Goal: Information Seeking & Learning: Learn about a topic

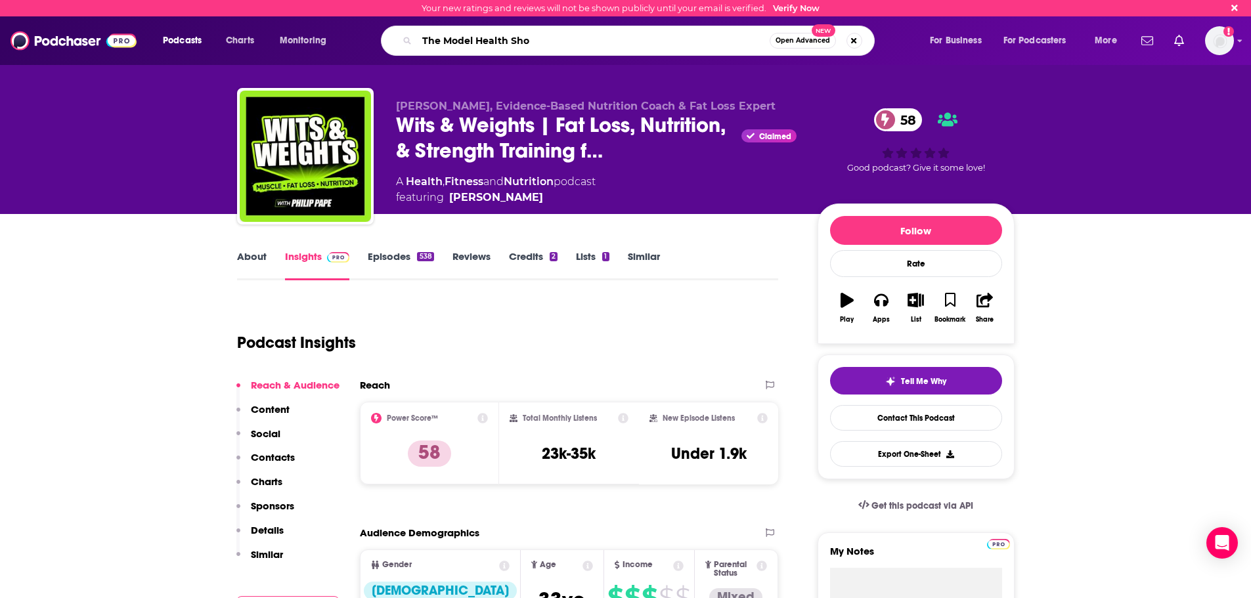
type input "The Model Health Show"
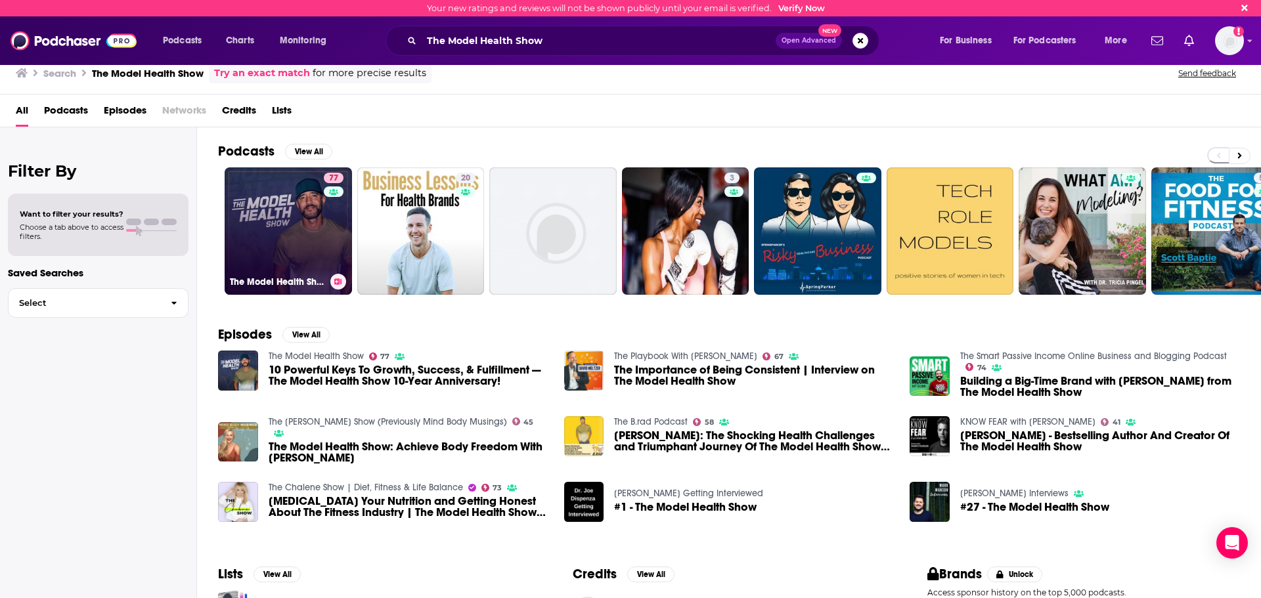
click at [257, 221] on link "77 The Model Health Show" at bounding box center [288, 230] width 127 height 127
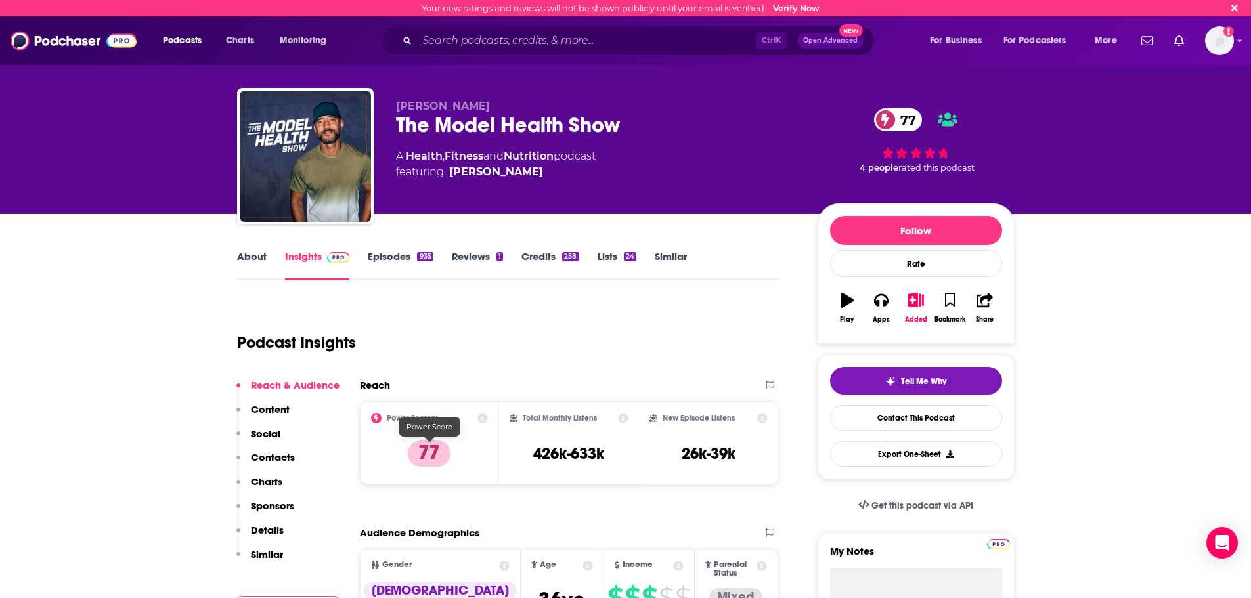
click at [424, 455] on p "77" at bounding box center [429, 454] width 43 height 26
drag, startPoint x: 410, startPoint y: 452, endPoint x: 463, endPoint y: 455, distance: 53.3
click at [463, 455] on div "Power Score™ 77" at bounding box center [430, 443] width 118 height 60
click at [612, 453] on div "Total Monthly Listens 426k-633k" at bounding box center [569, 443] width 119 height 60
click at [490, 456] on div "Power Score™ 77" at bounding box center [430, 443] width 140 height 83
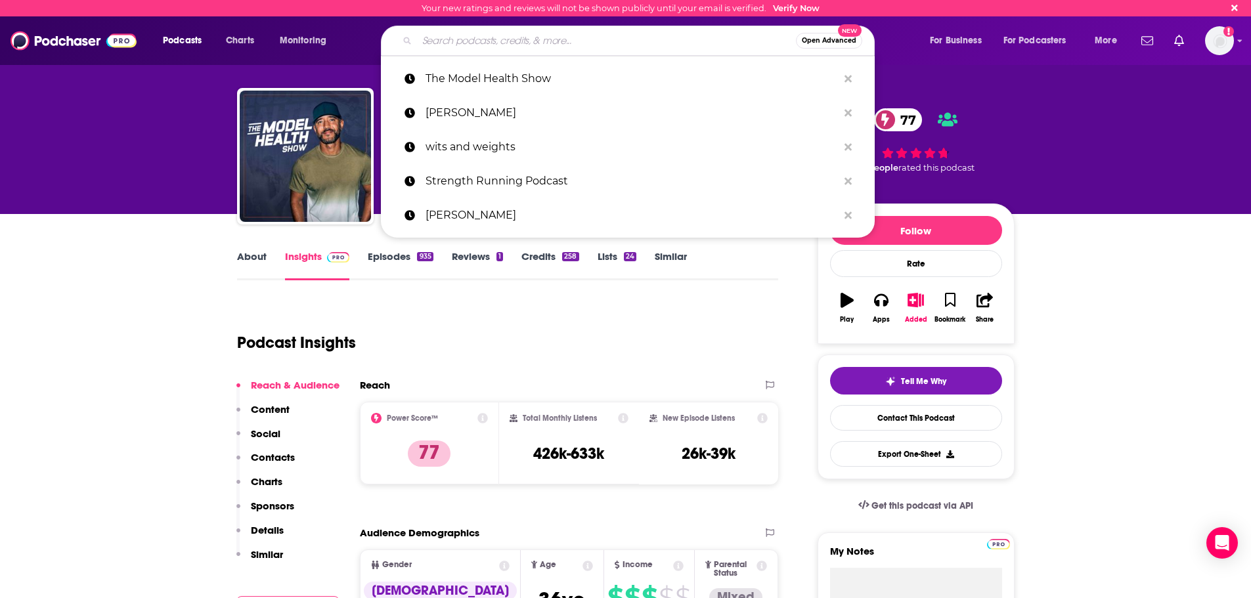
click at [435, 40] on input "Search podcasts, credits, & more..." at bounding box center [606, 40] width 379 height 21
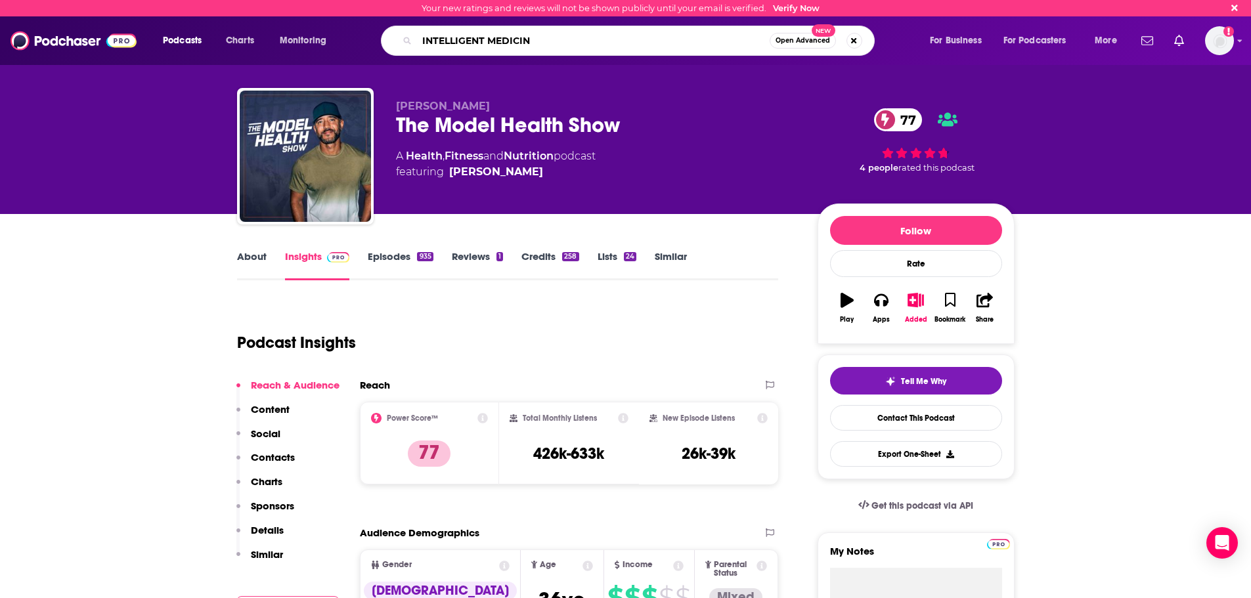
type input "INTELLIGENT MEDICINE"
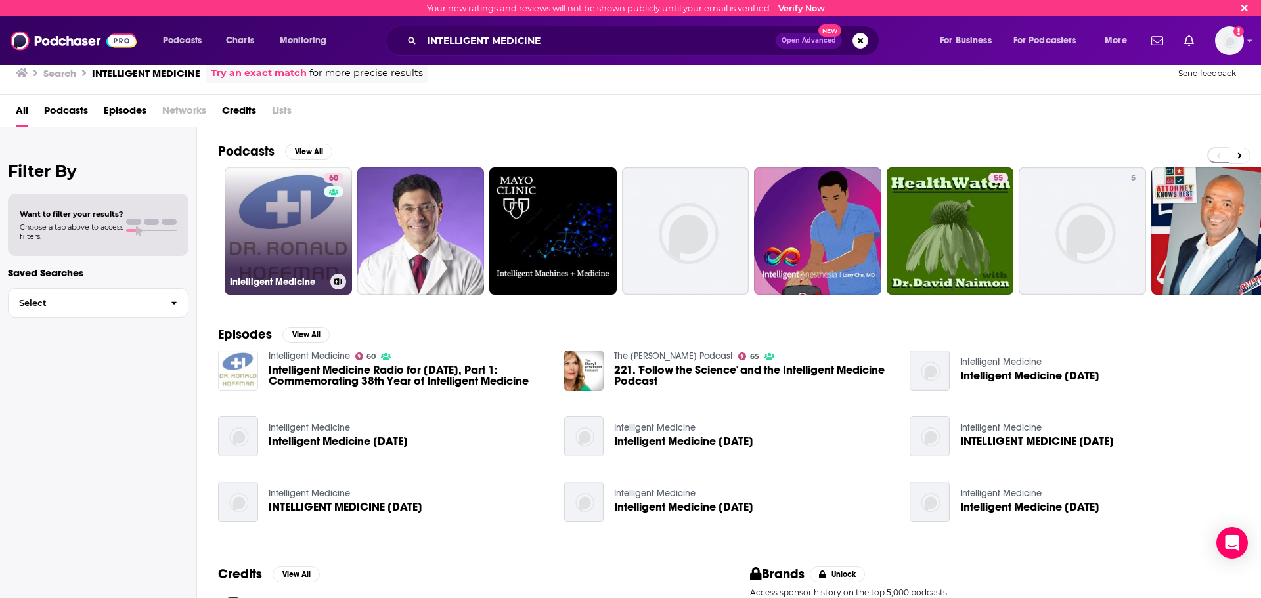
click at [258, 250] on link "60 Intelligent Medicine" at bounding box center [288, 230] width 127 height 127
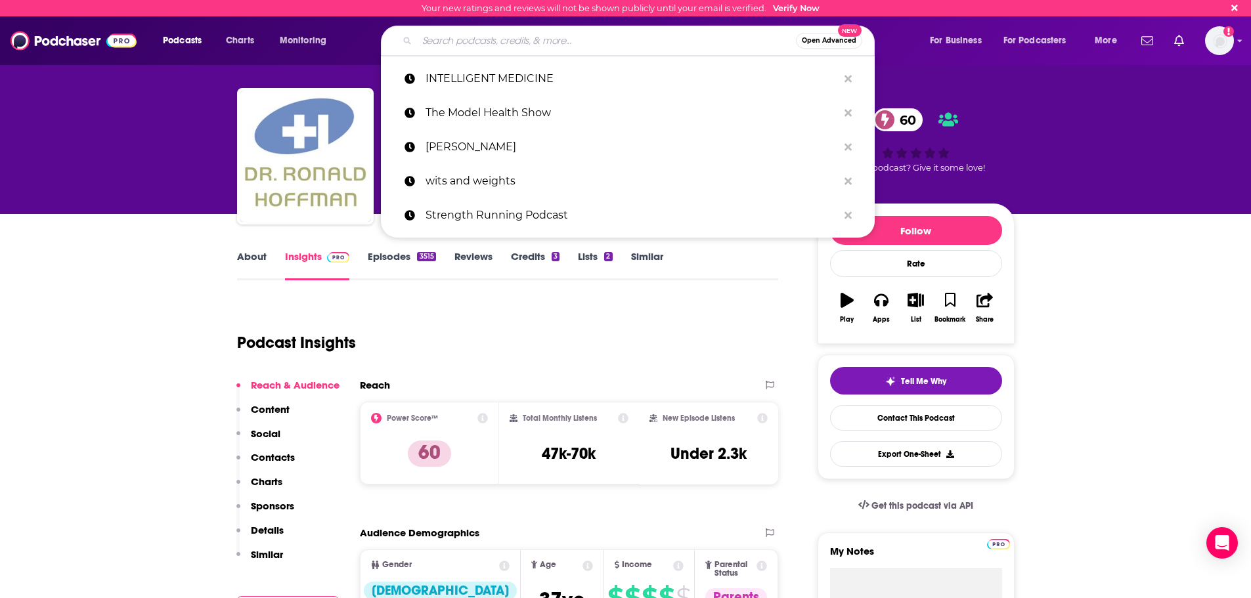
click at [433, 39] on input "Search podcasts, credits, & more..." at bounding box center [606, 40] width 379 height 21
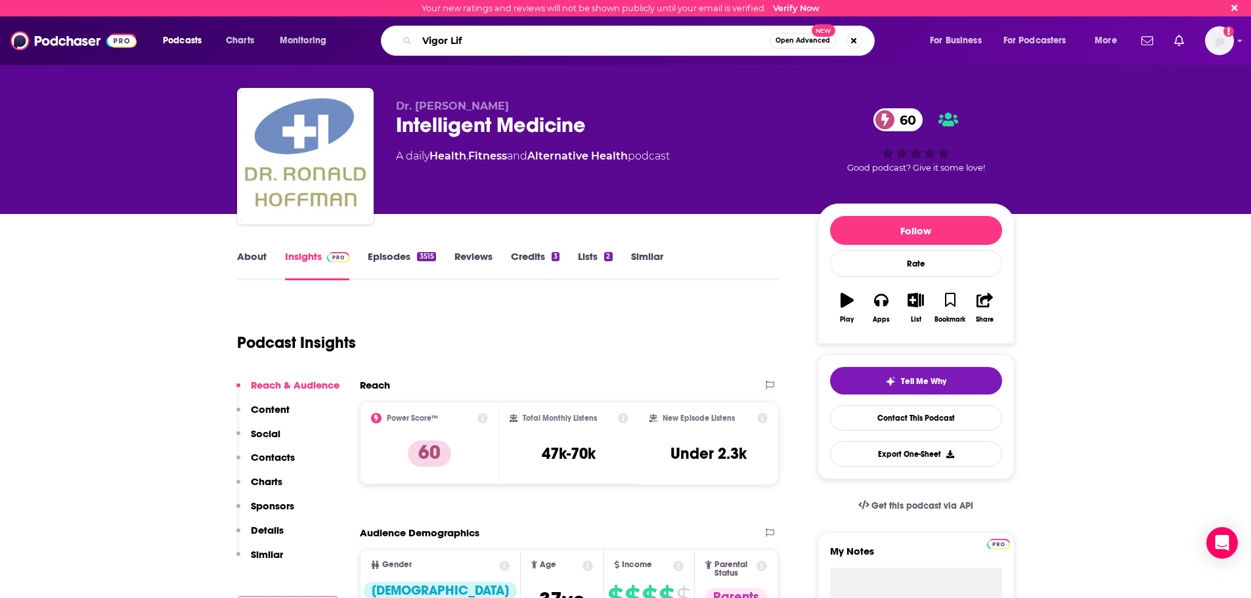
type input "Vigor Life"
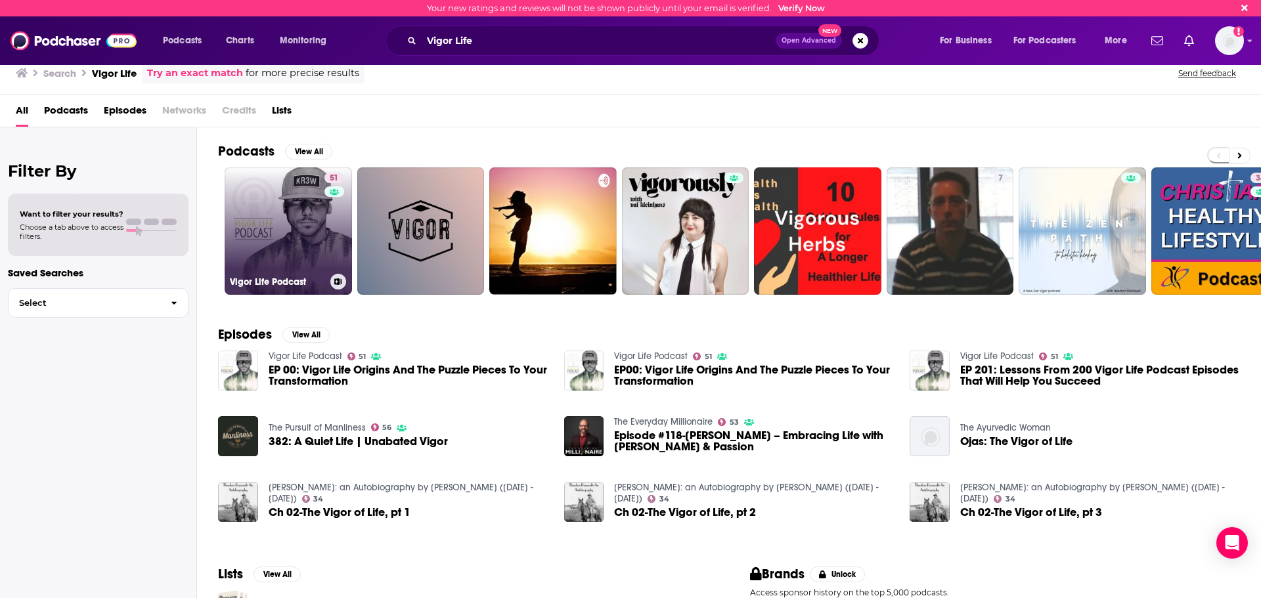
click at [276, 237] on link "51 Vigor Life Podcast" at bounding box center [288, 230] width 127 height 127
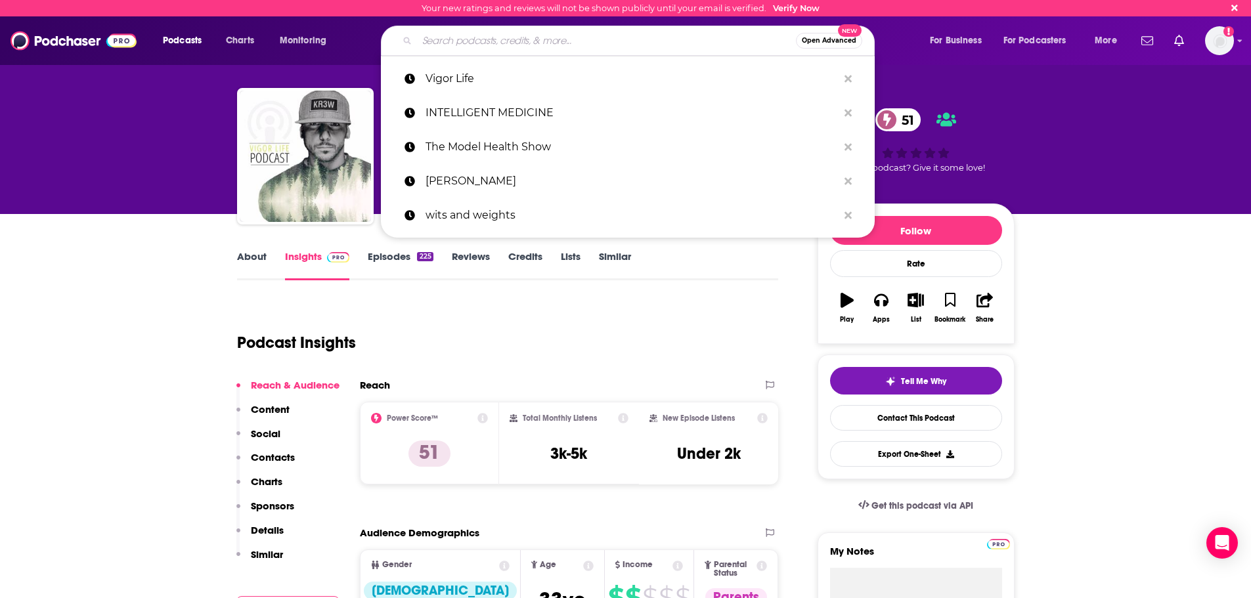
click at [457, 41] on input "Search podcasts, credits, & more..." at bounding box center [606, 40] width 379 height 21
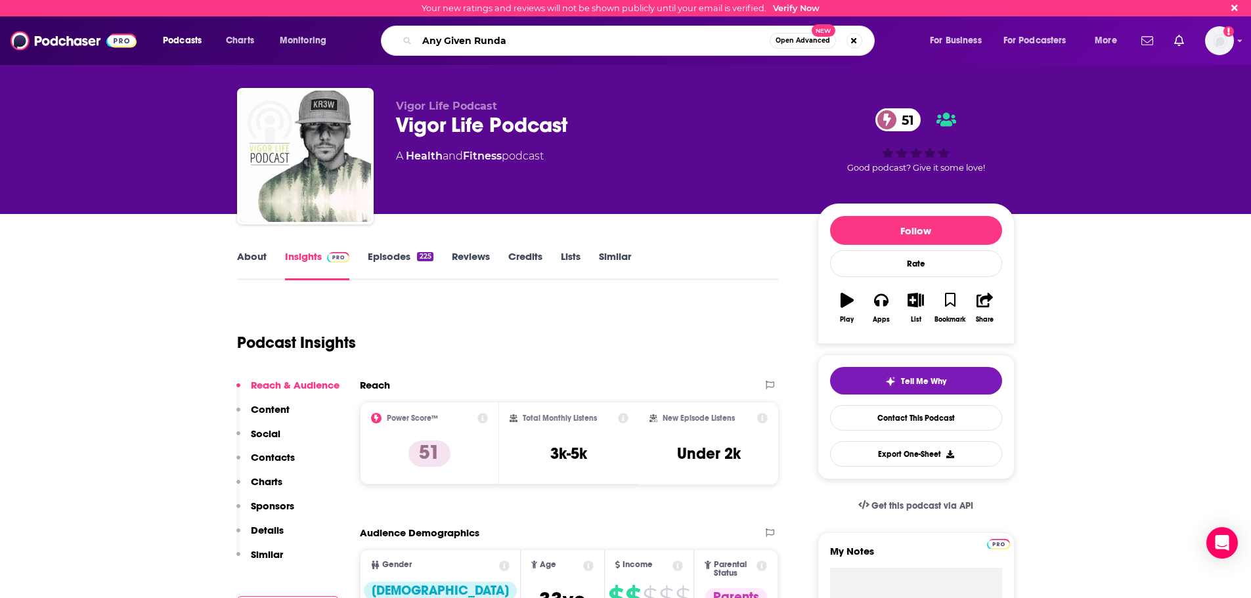
type input "Any Given Runday"
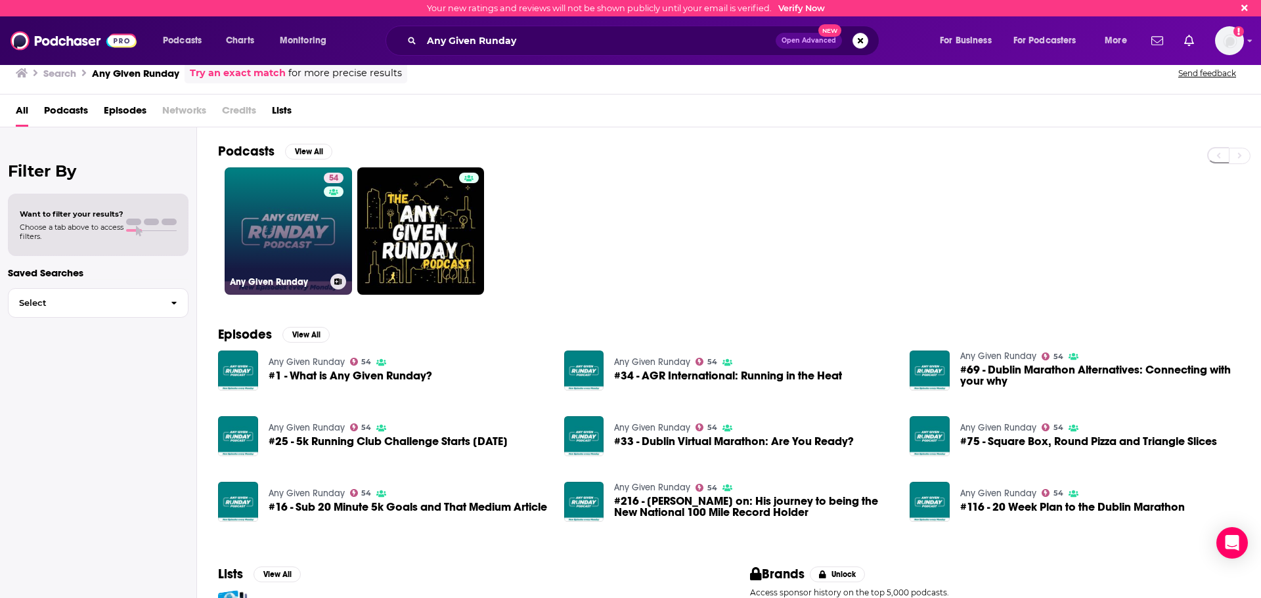
click at [282, 231] on link "54 Any Given Runday" at bounding box center [288, 230] width 127 height 127
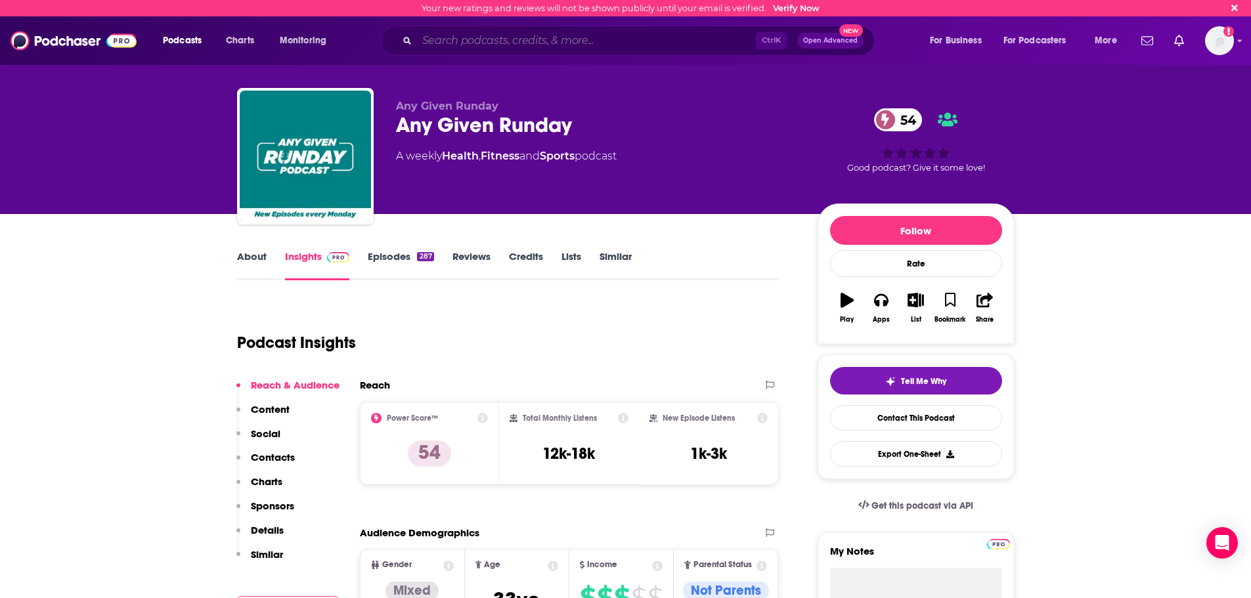
click at [439, 39] on input "Search podcasts, credits, & more..." at bounding box center [586, 40] width 339 height 21
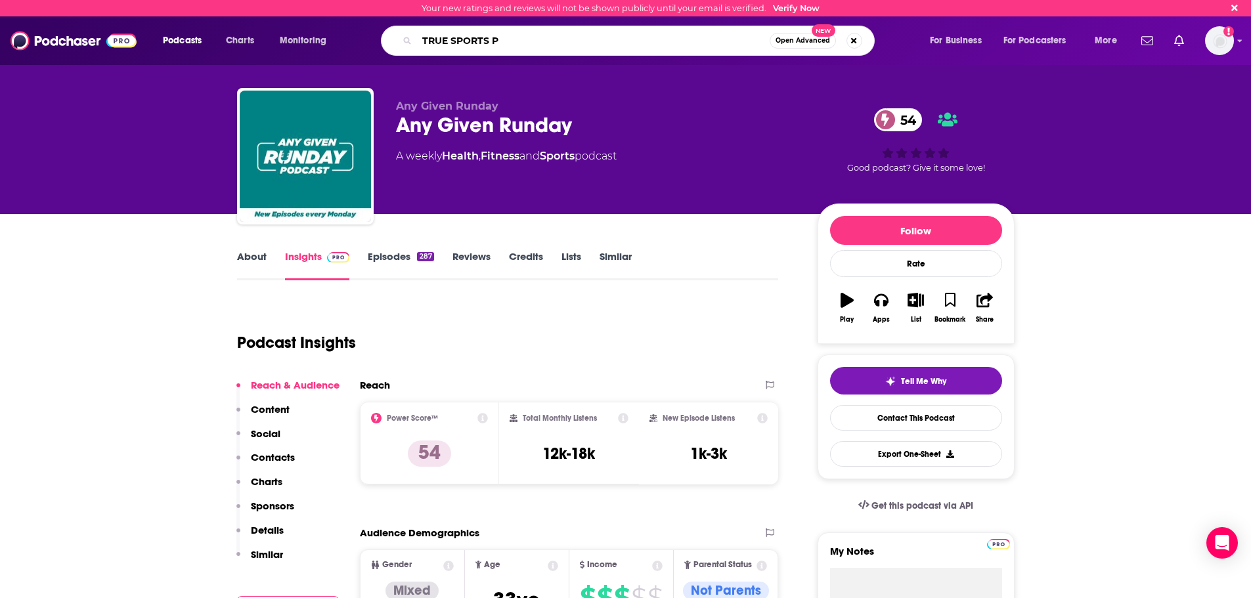
type input "TRUE SPORTS PT"
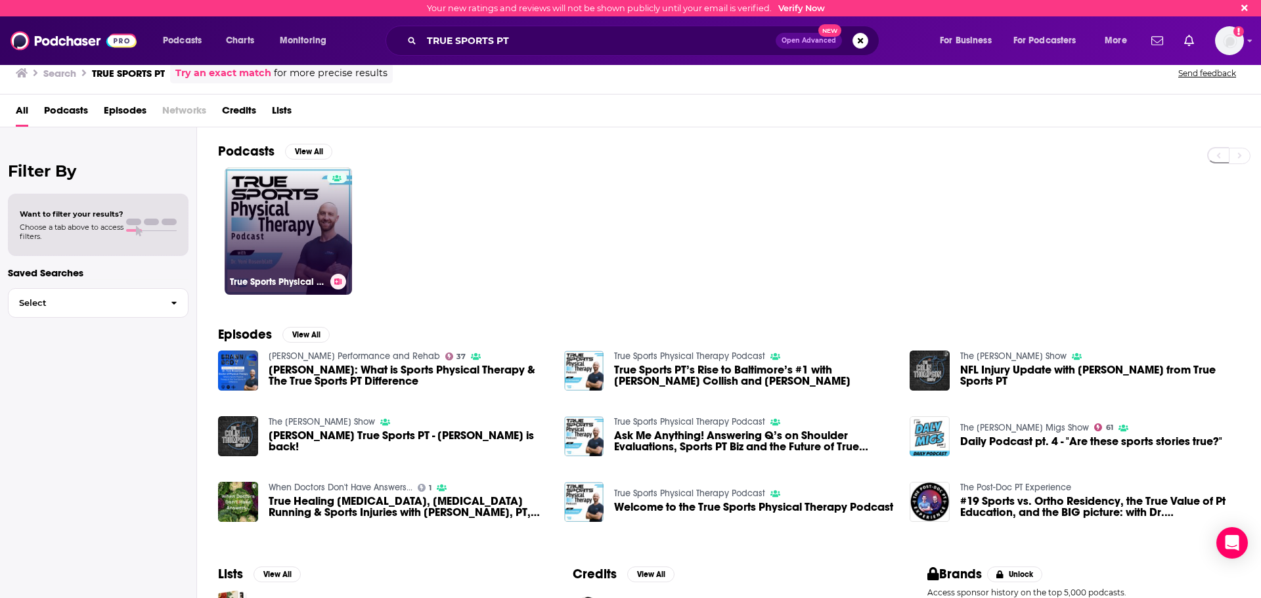
click at [278, 248] on link "True Sports Physical Therapy Podcast" at bounding box center [288, 230] width 127 height 127
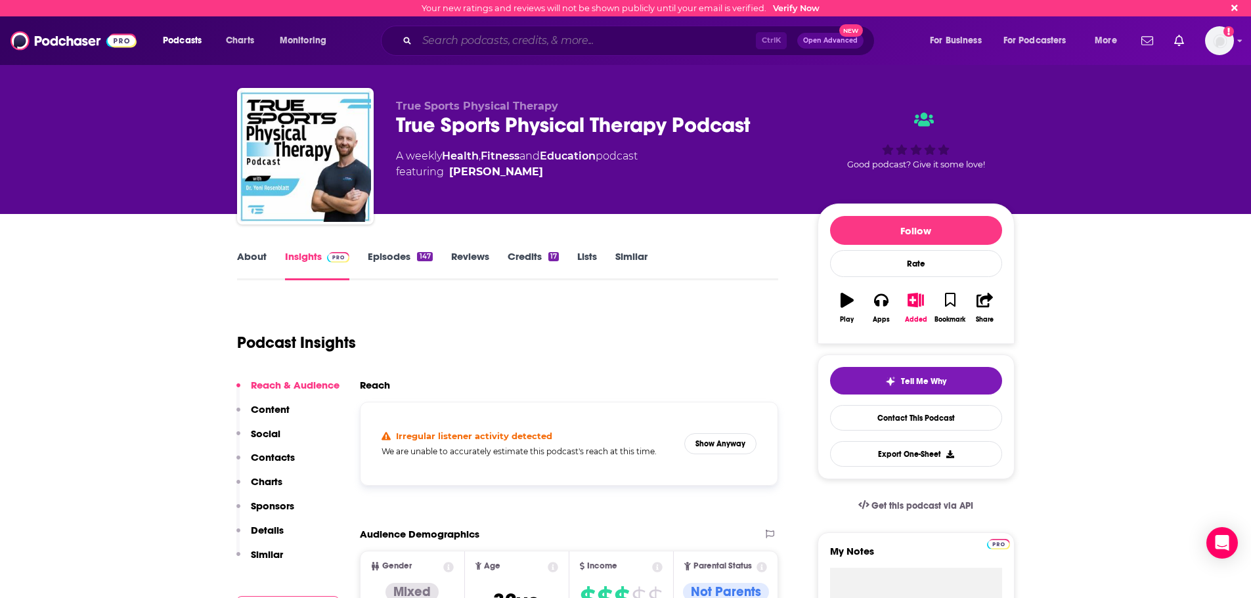
click at [434, 38] on input "Search podcasts, credits, & more..." at bounding box center [586, 40] width 339 height 21
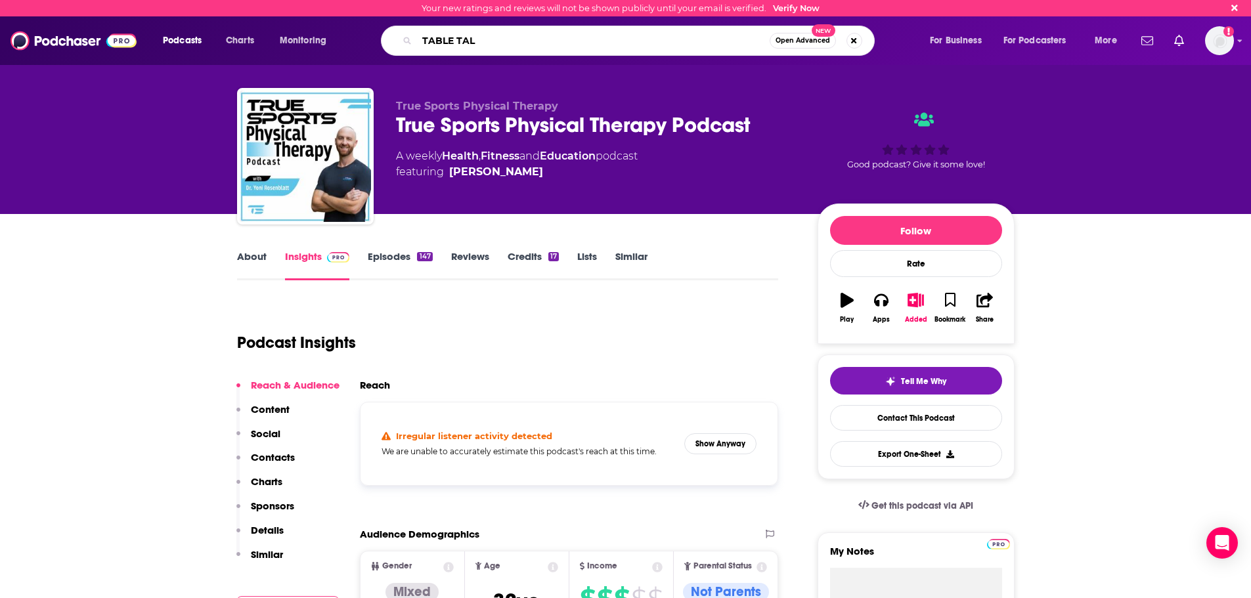
type input "TABLE TALK"
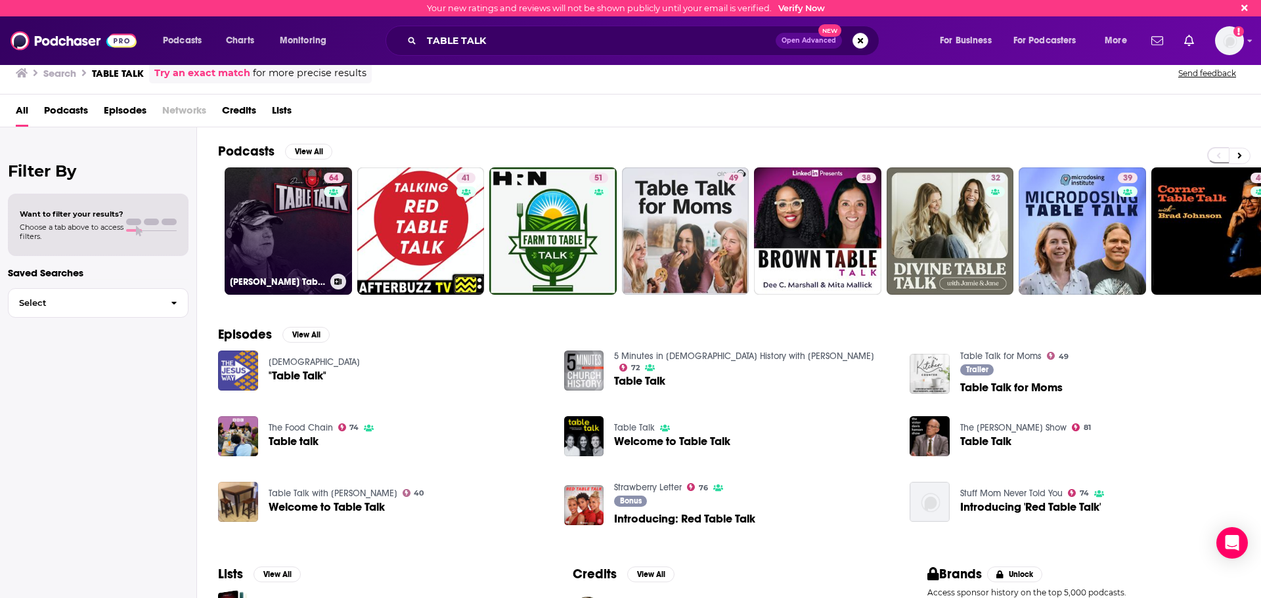
click at [250, 247] on link "64 [PERSON_NAME] Table Talk" at bounding box center [288, 230] width 127 height 127
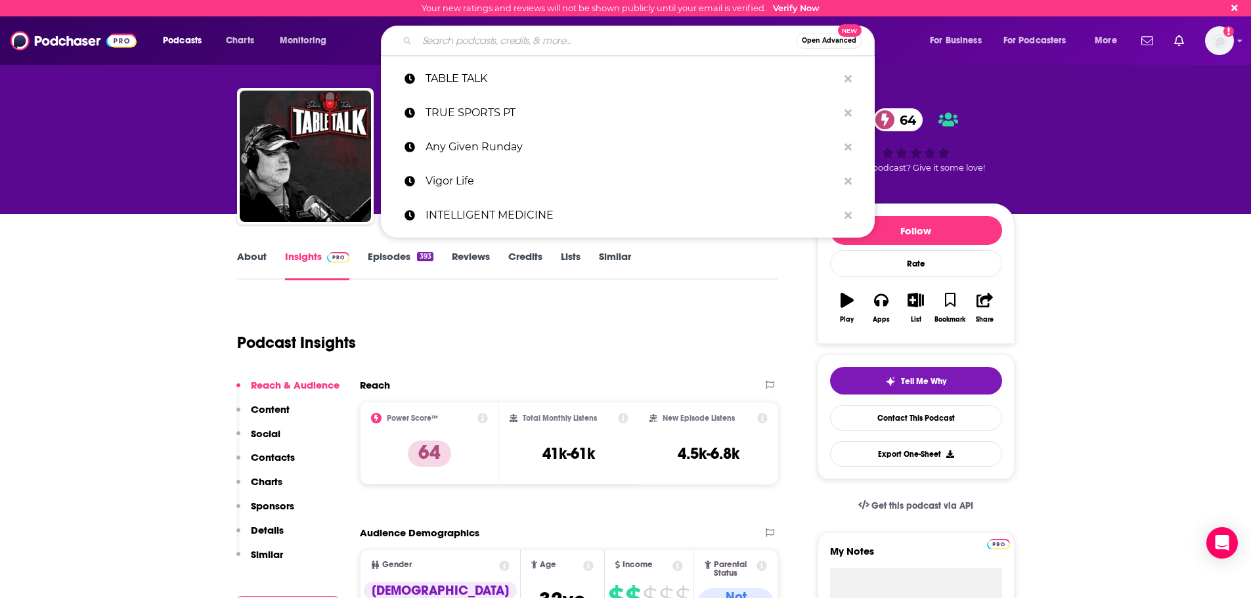
click at [466, 40] on input "Search podcasts, credits, & more..." at bounding box center [606, 40] width 379 height 21
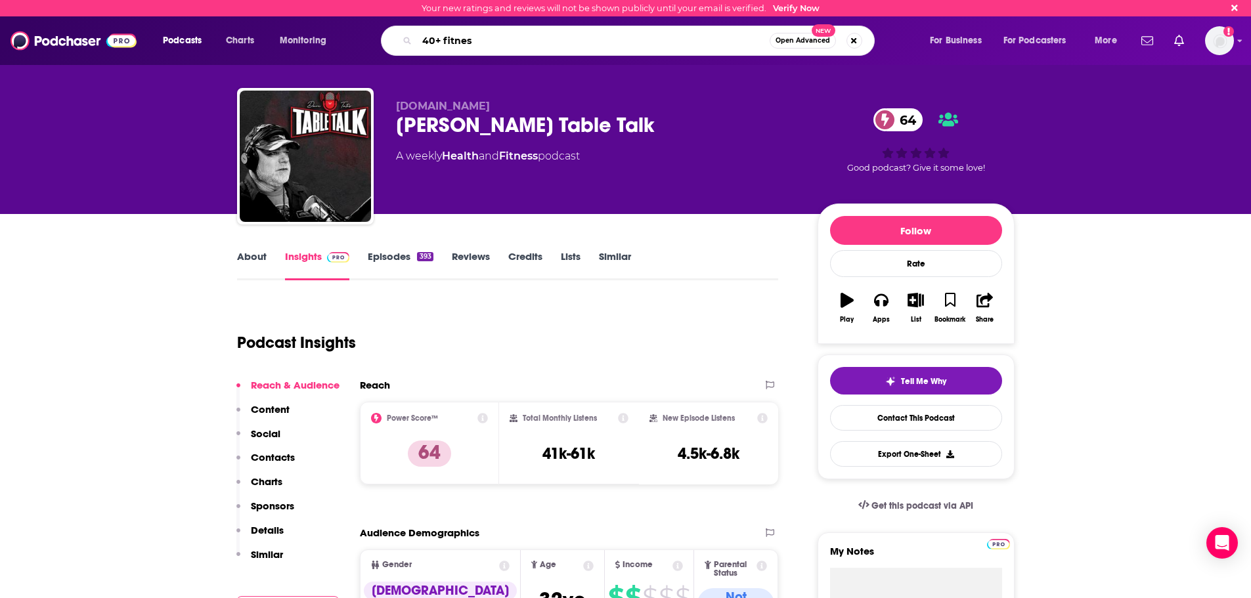
type input "40+ fitness"
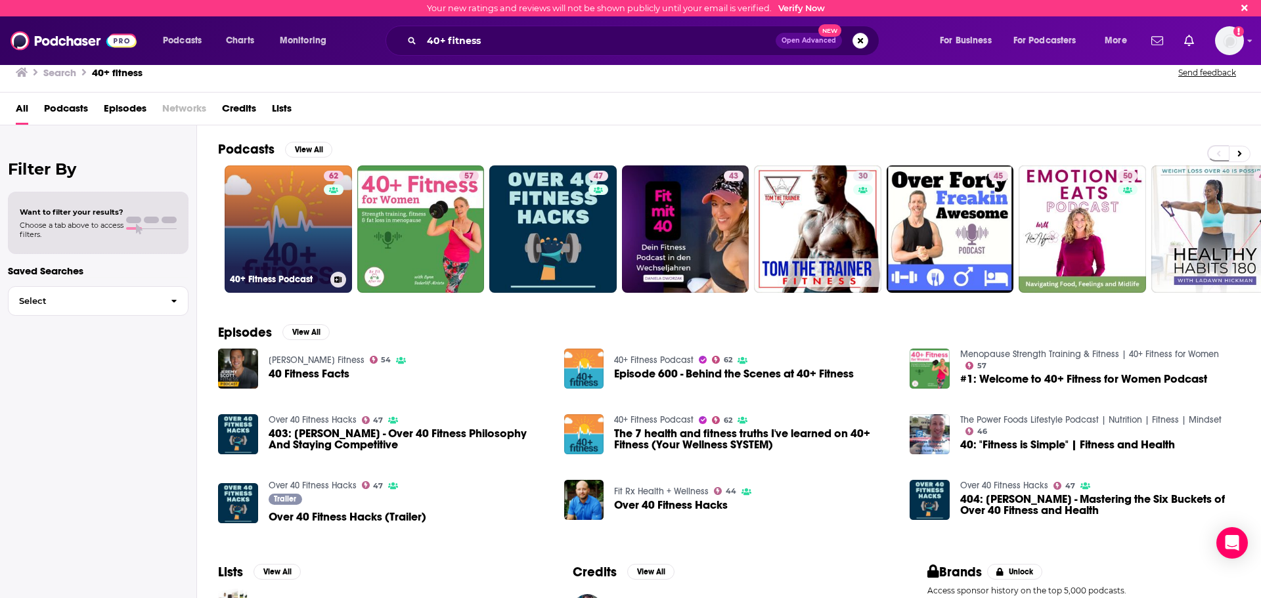
click at [241, 208] on link "62 40+ Fitness Podcast" at bounding box center [288, 228] width 127 height 127
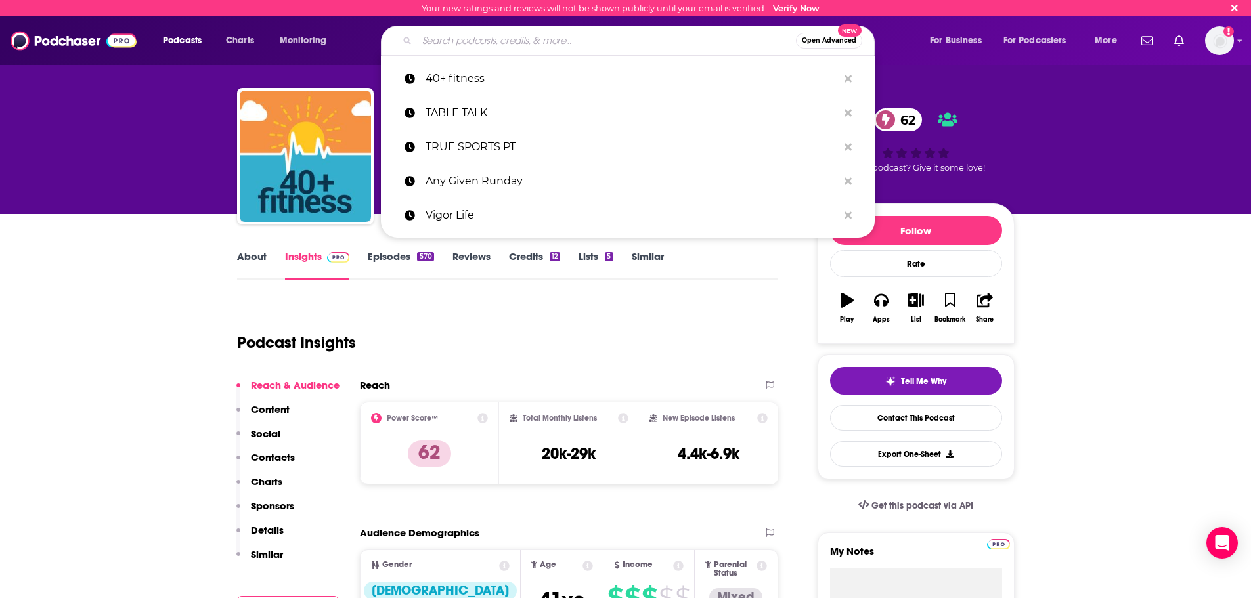
click at [445, 39] on input "Search podcasts, credits, & more..." at bounding box center [606, 40] width 379 height 21
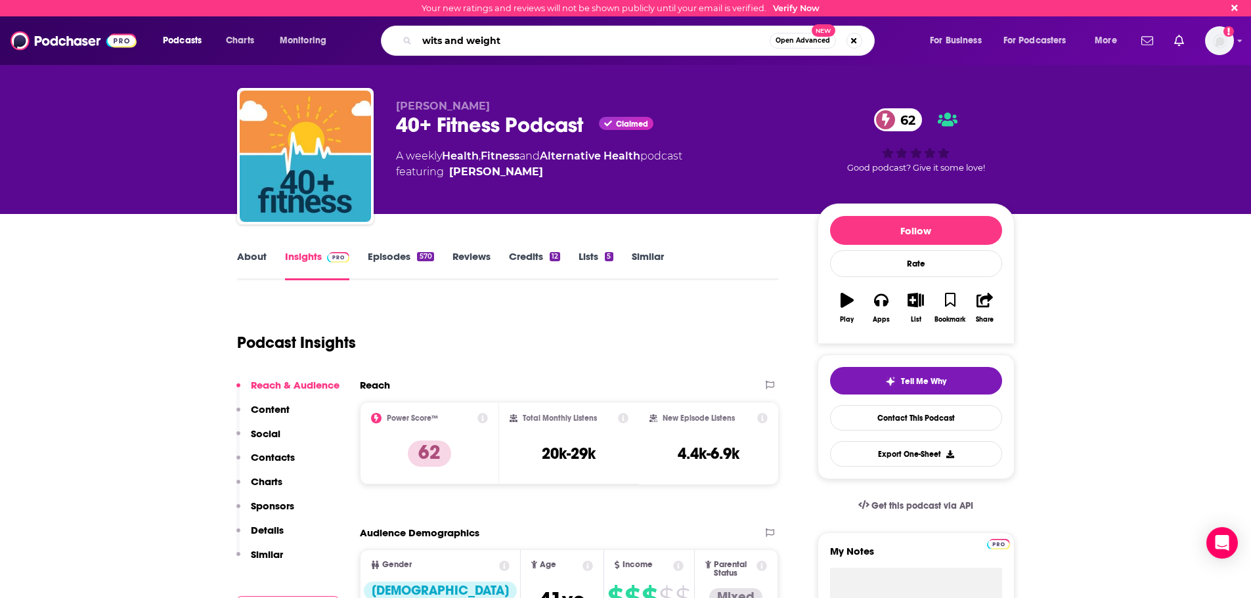
type input "wits and weights"
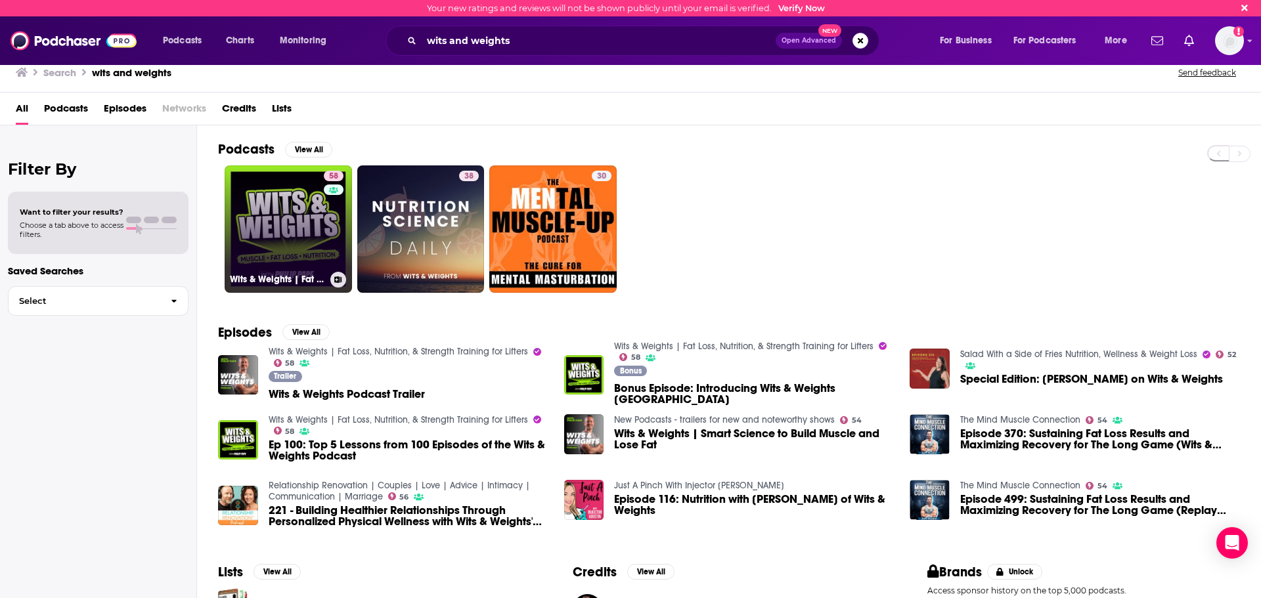
click at [332, 239] on div "58" at bounding box center [335, 221] width 23 height 101
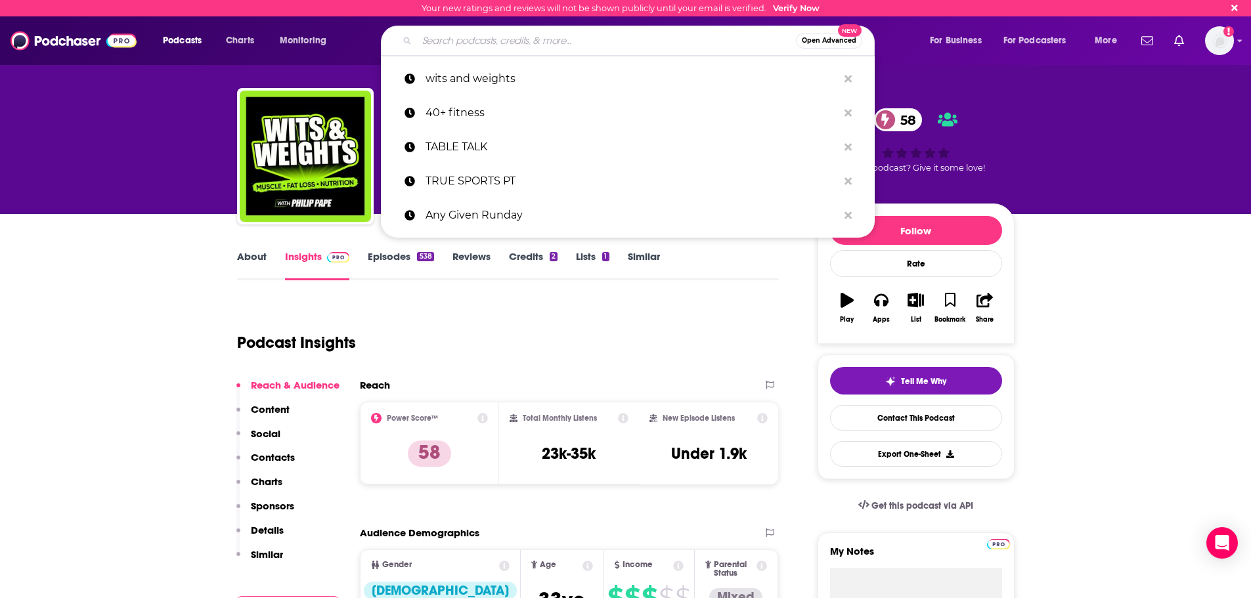
click at [445, 38] on input "Search podcasts, credits, & more..." at bounding box center [606, 40] width 379 height 21
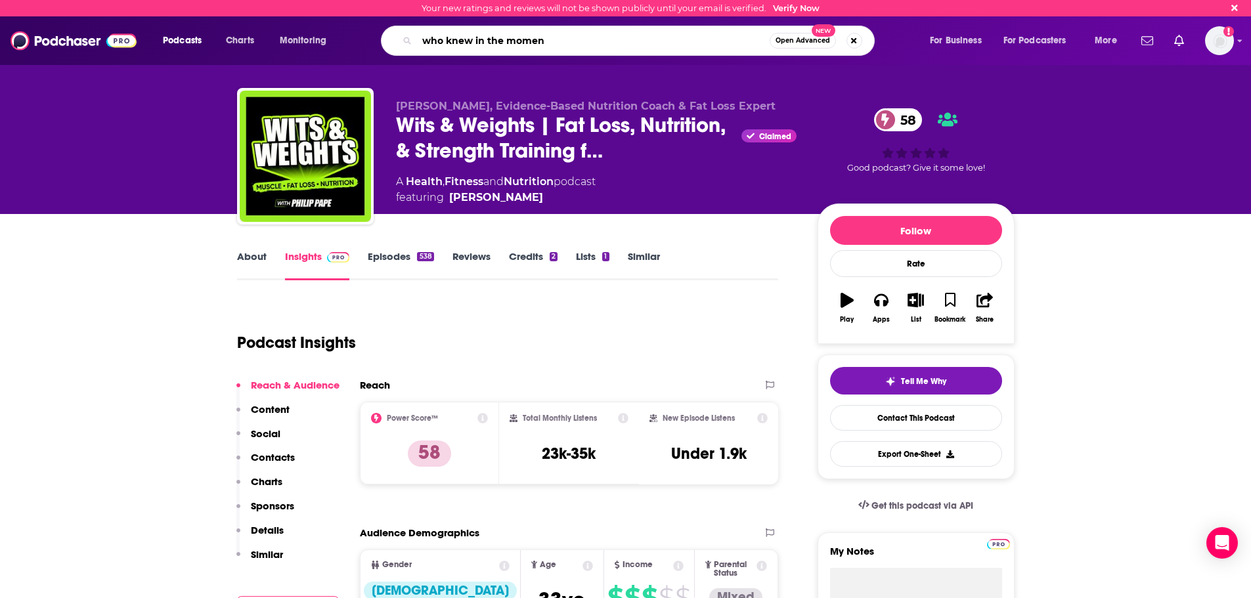
type input "who knew in the moment"
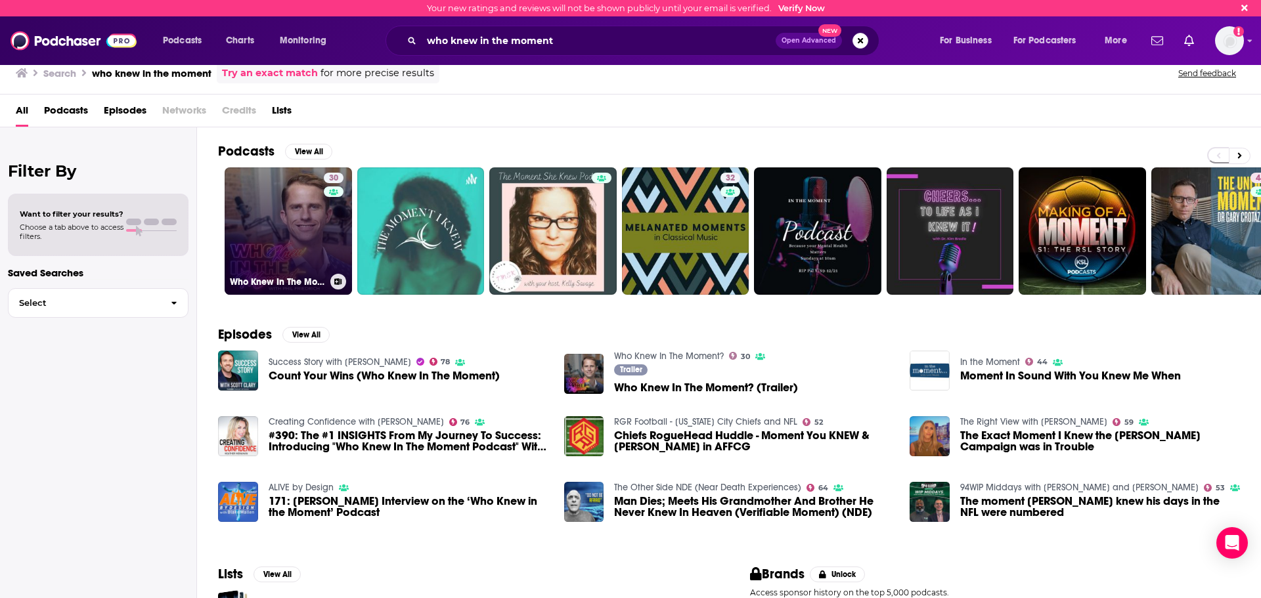
click at [256, 215] on link "30 Who Knew In The Moment?" at bounding box center [288, 230] width 127 height 127
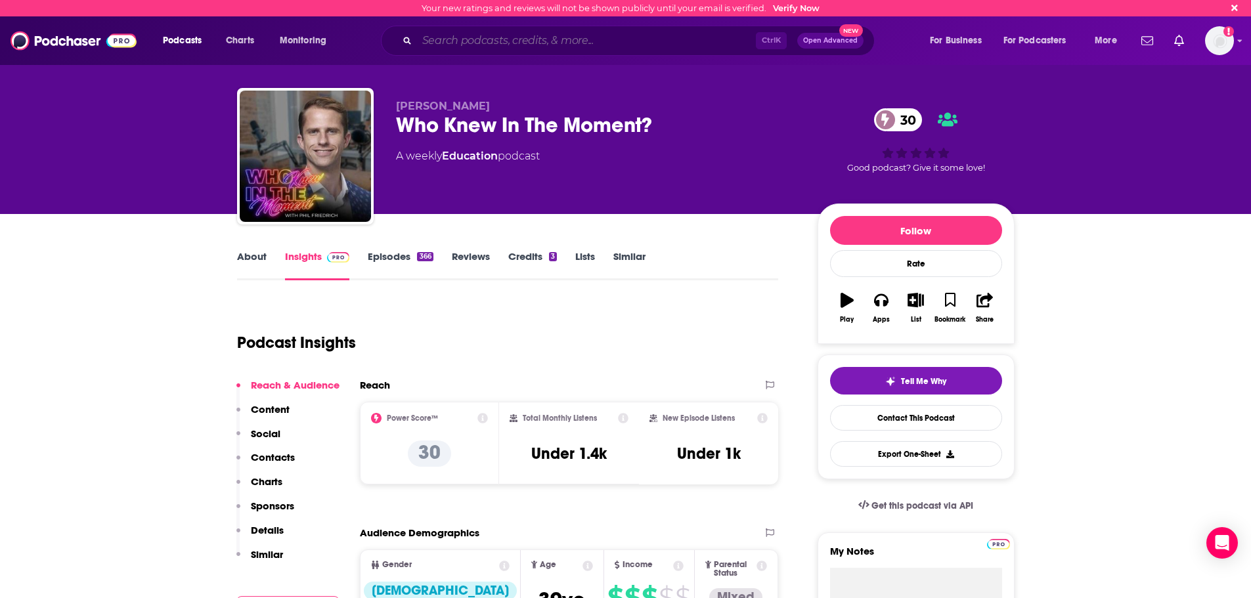
drag, startPoint x: 424, startPoint y: 41, endPoint x: 401, endPoint y: 47, distance: 23.1
click at [424, 41] on input "Search podcasts, credits, & more..." at bounding box center [586, 40] width 339 height 21
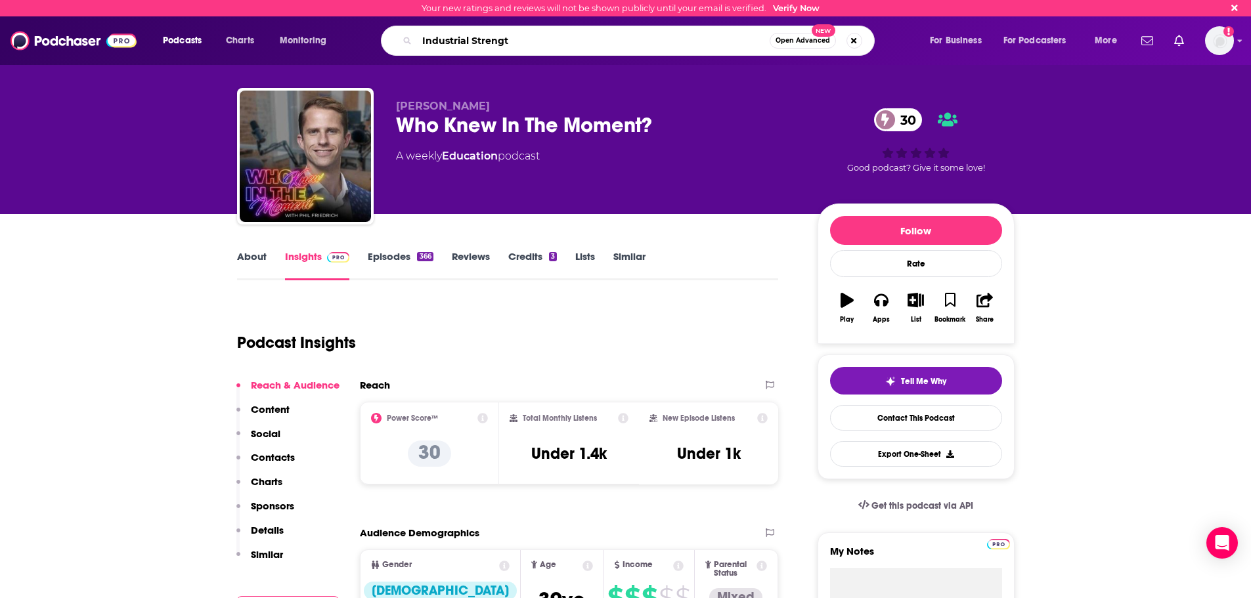
type input "Industrial Strength"
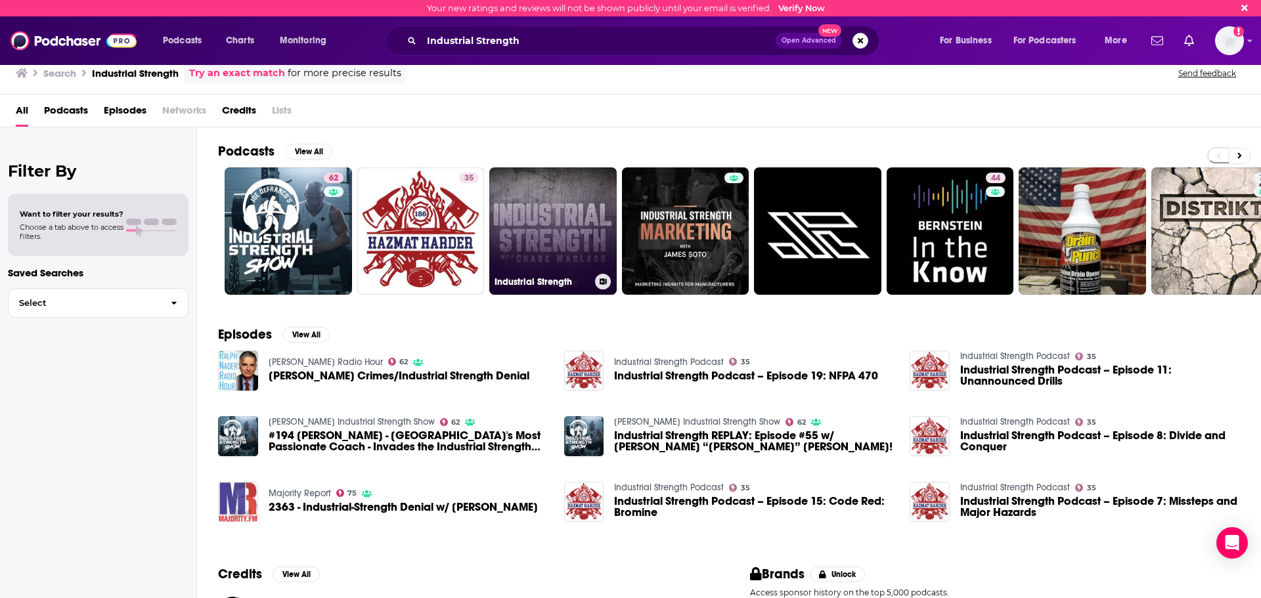
click at [539, 219] on link "Industrial Strength" at bounding box center [552, 230] width 127 height 127
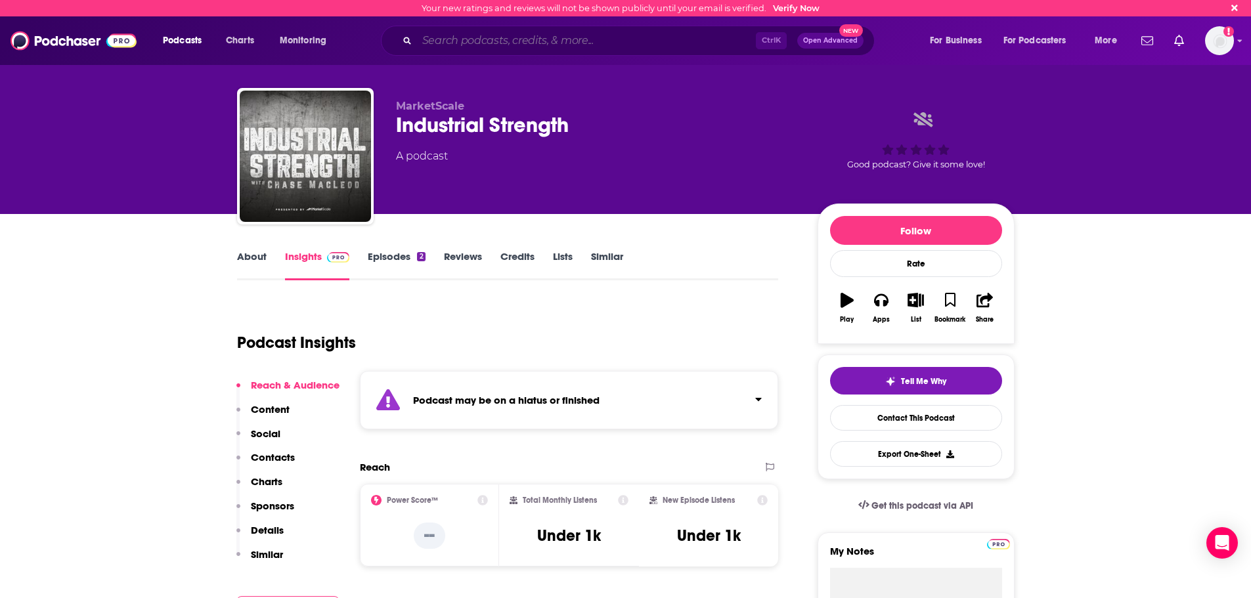
click at [489, 39] on input "Search podcasts, credits, & more..." at bounding box center [586, 40] width 339 height 21
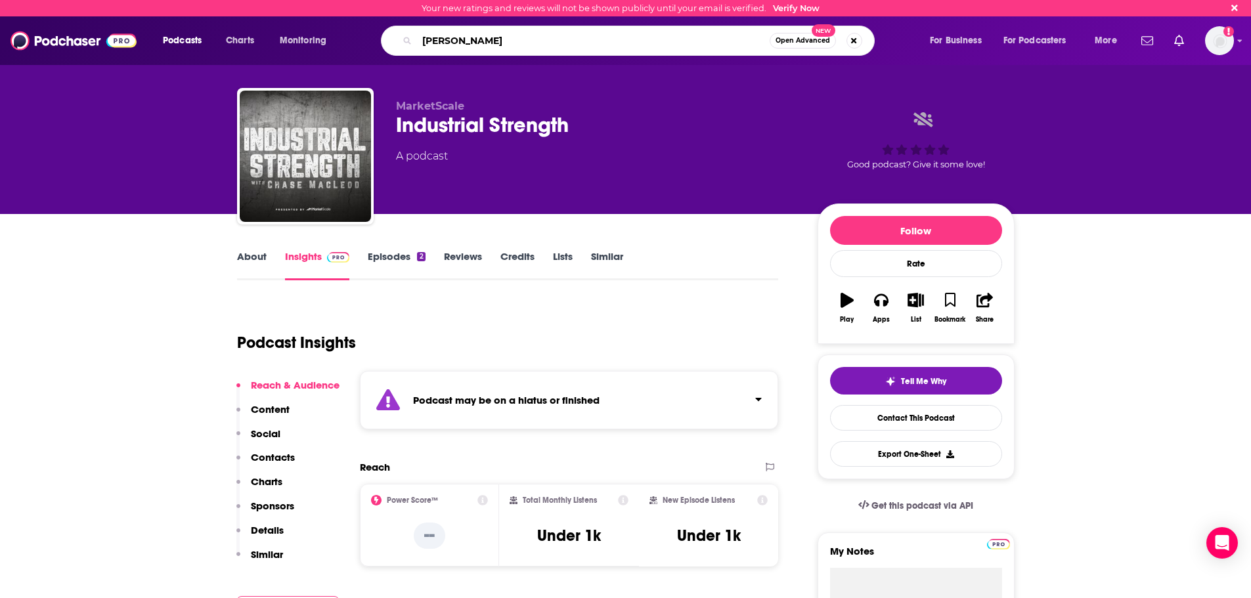
type input "[PERSON_NAME]"
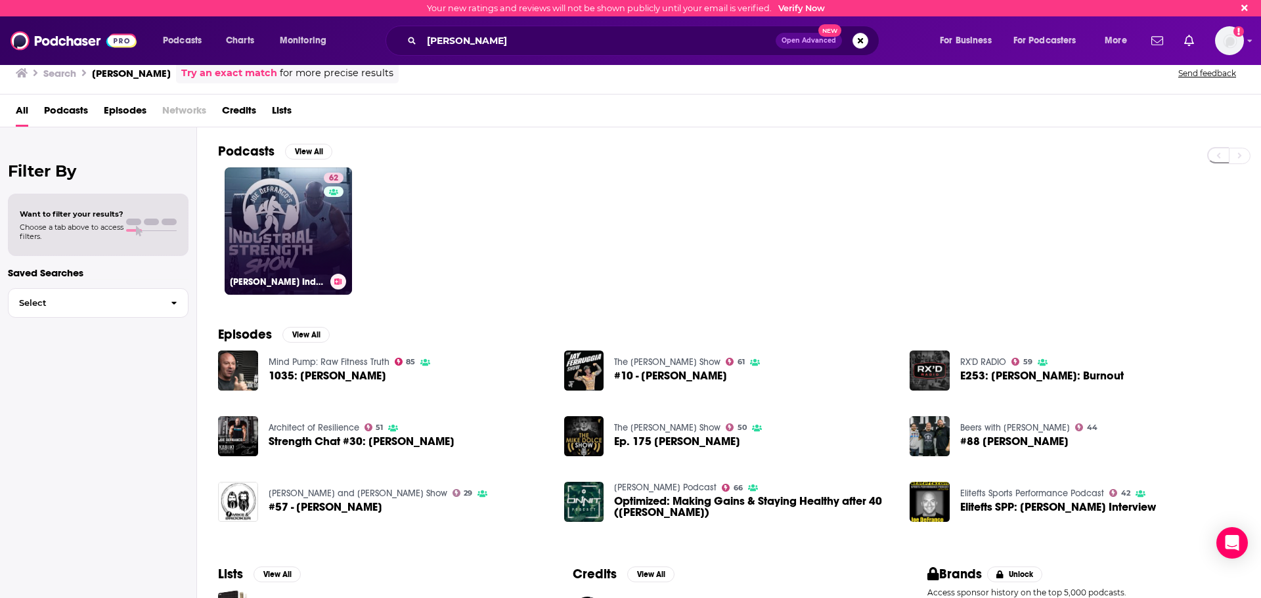
click at [261, 221] on link "62 [PERSON_NAME] Industrial Strength Show" at bounding box center [288, 230] width 127 height 127
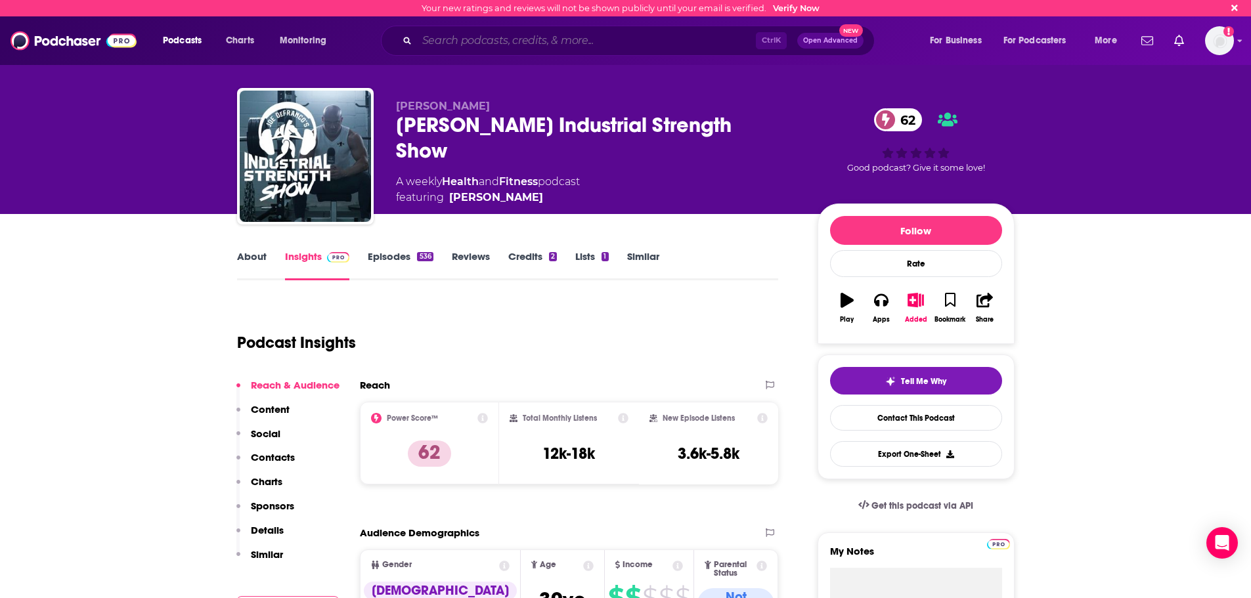
click at [431, 39] on input "Search podcasts, credits, & more..." at bounding box center [586, 40] width 339 height 21
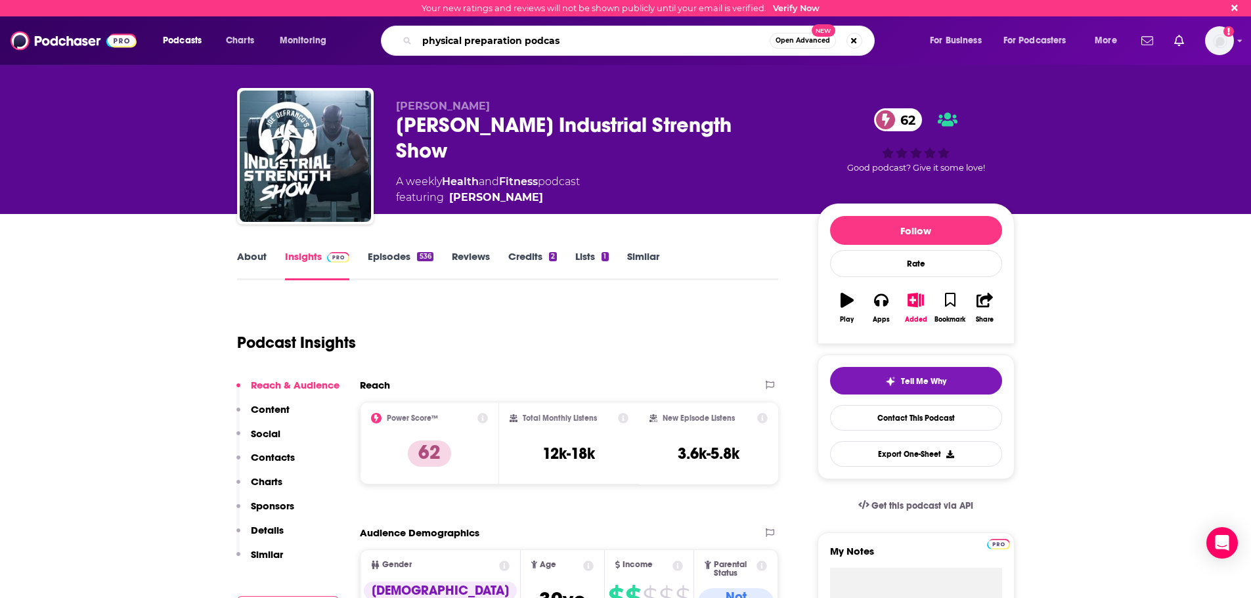
type input "physical preparation podcast"
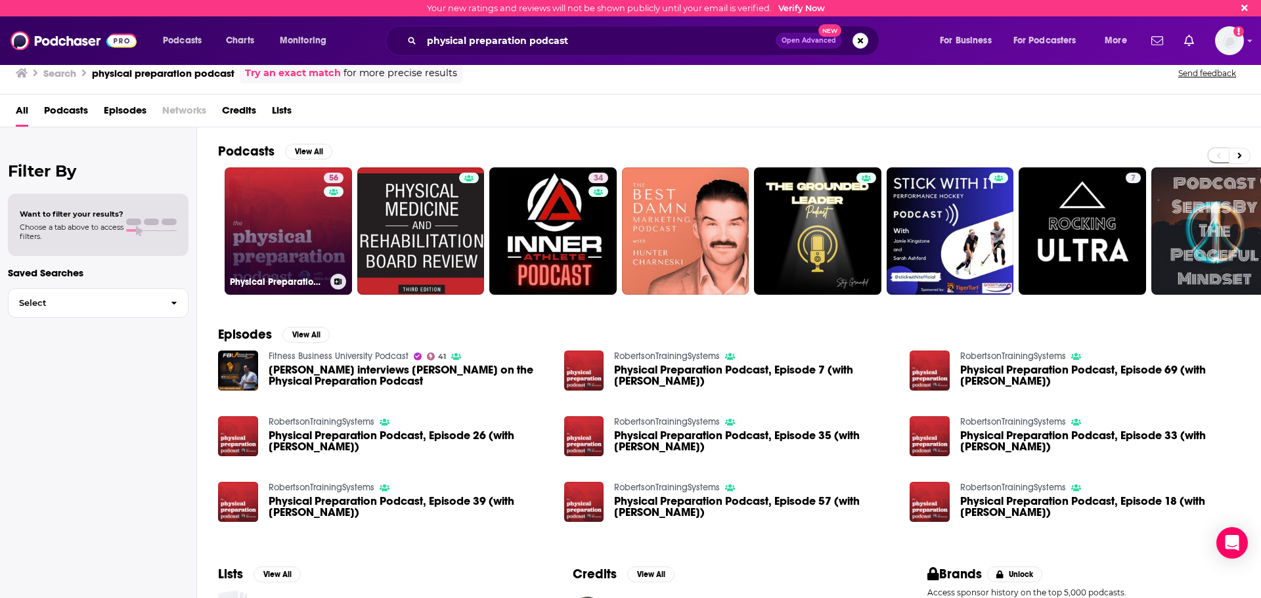
click at [261, 215] on link "56 Physical Preparation Podcast Archives - [PERSON_NAME] Training Systems" at bounding box center [288, 230] width 127 height 127
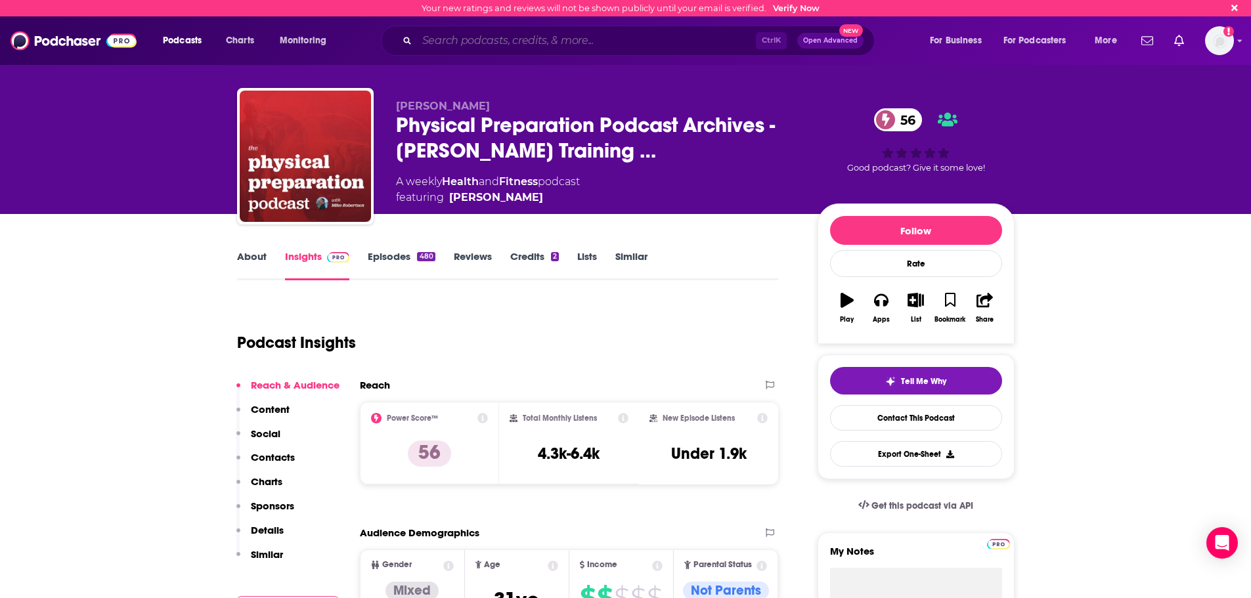
click at [460, 36] on input "Search podcasts, credits, & more..." at bounding box center [586, 40] width 339 height 21
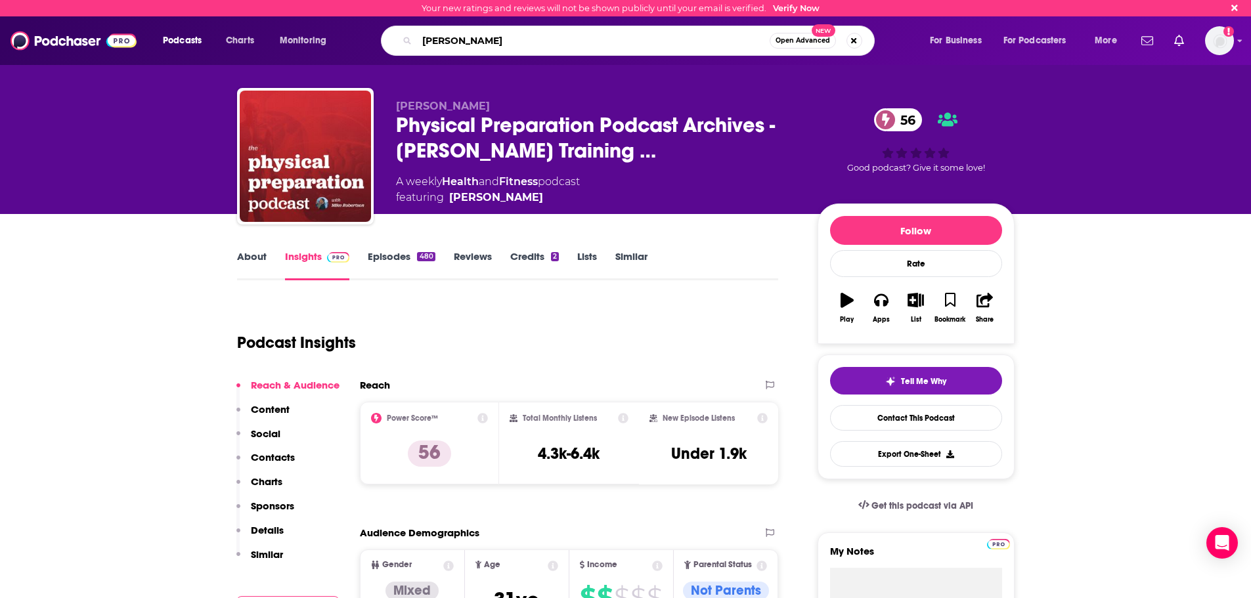
type input "[PERSON_NAME][DATE]"
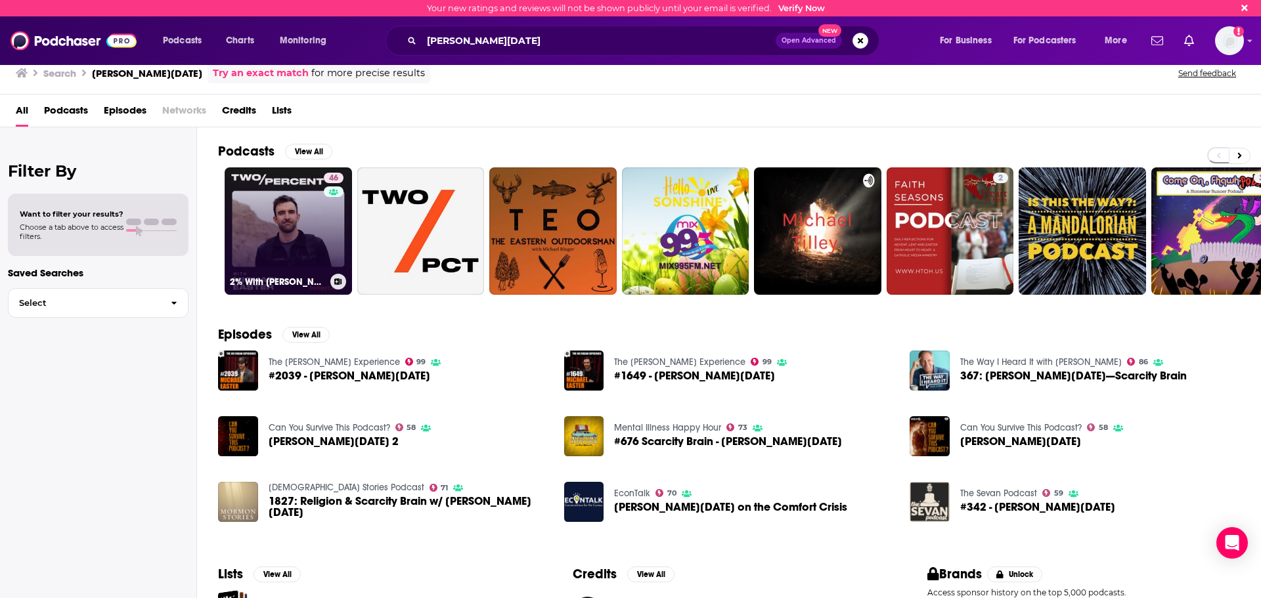
click at [286, 220] on link "46 2% With [PERSON_NAME][DATE]" at bounding box center [288, 230] width 127 height 127
